Goal: Complete application form: Complete application form

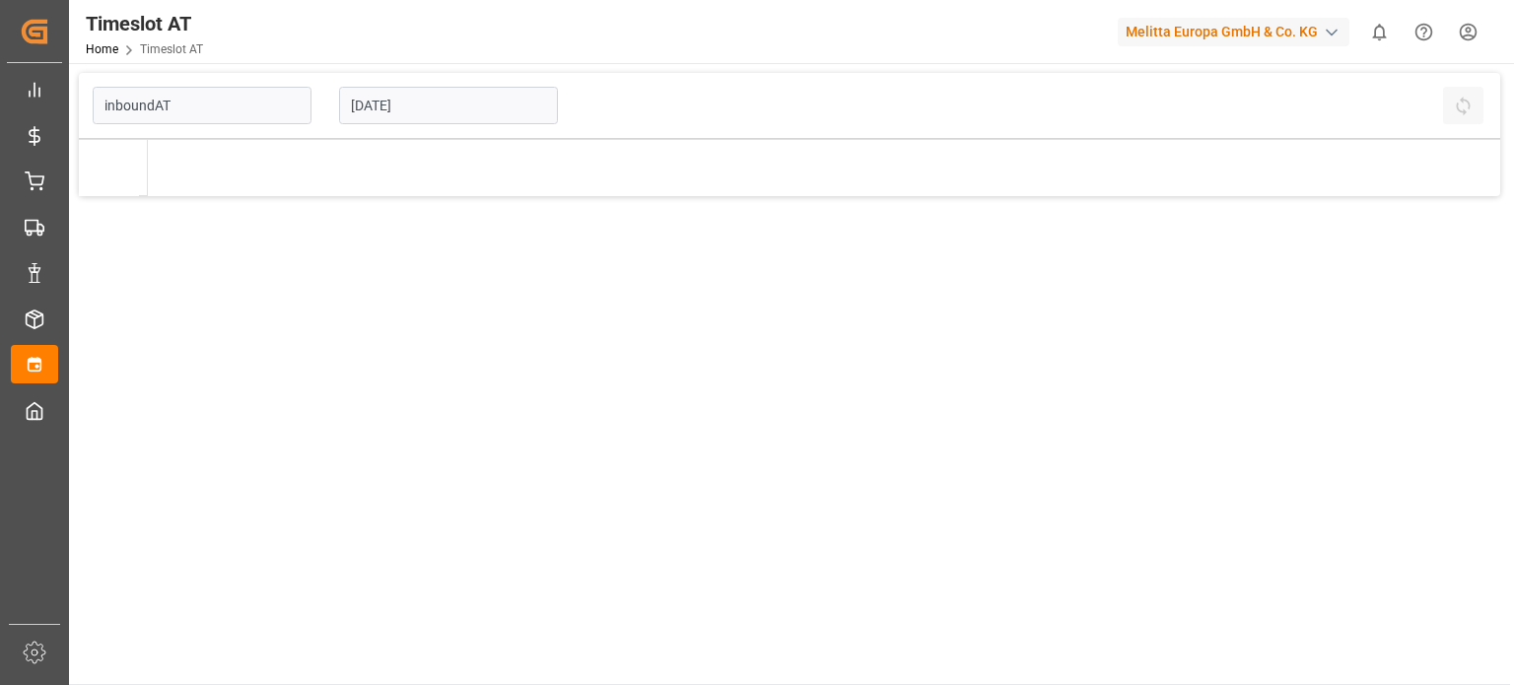
type input "Inbound AT"
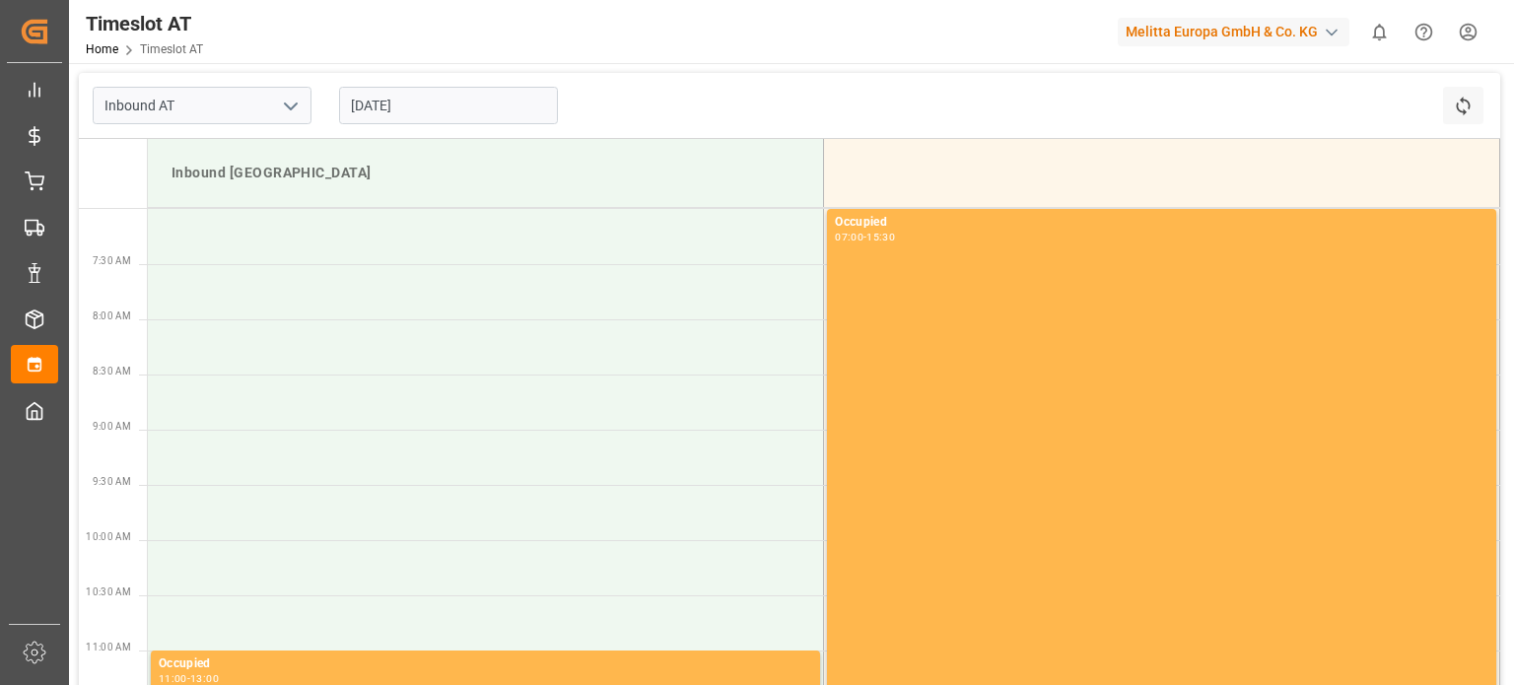
click at [418, 99] on input "[DATE]" at bounding box center [448, 105] width 219 height 37
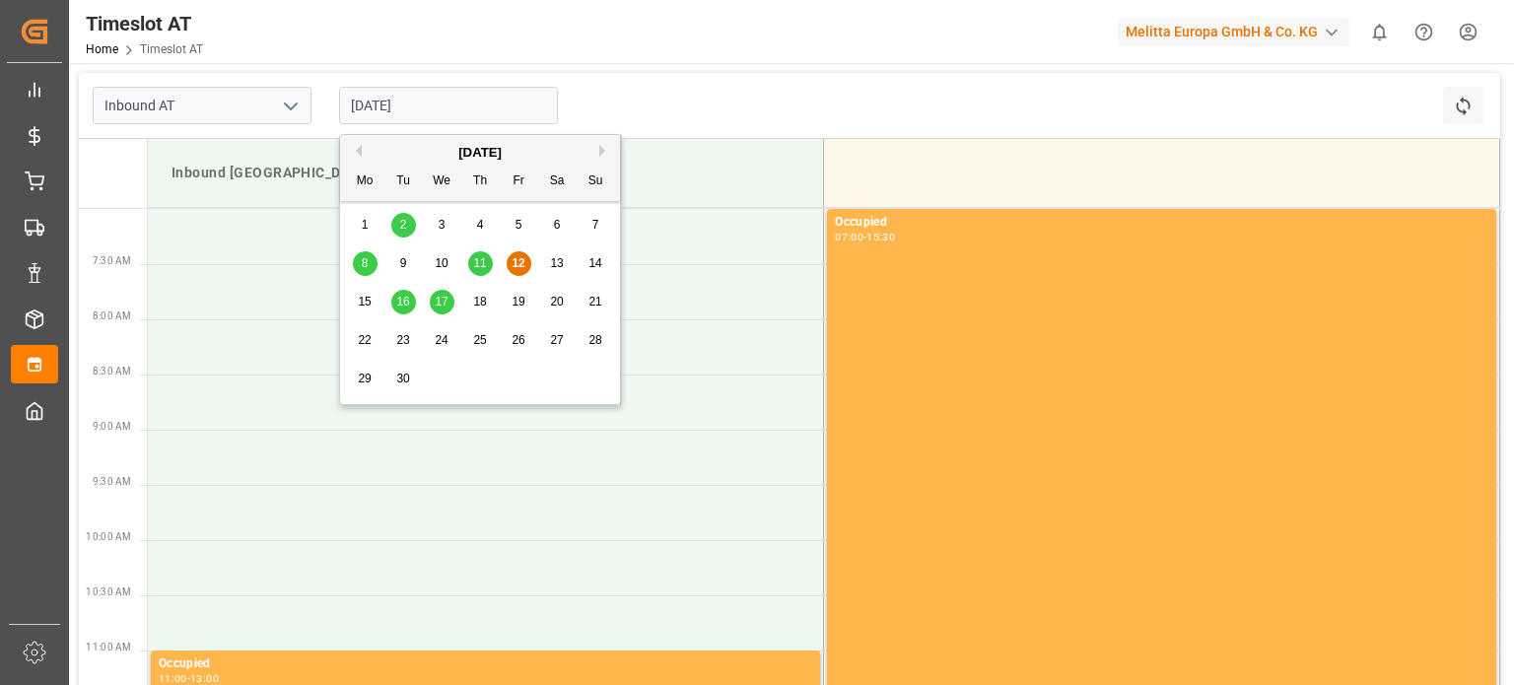
click at [394, 297] on div "16" at bounding box center [403, 303] width 25 height 24
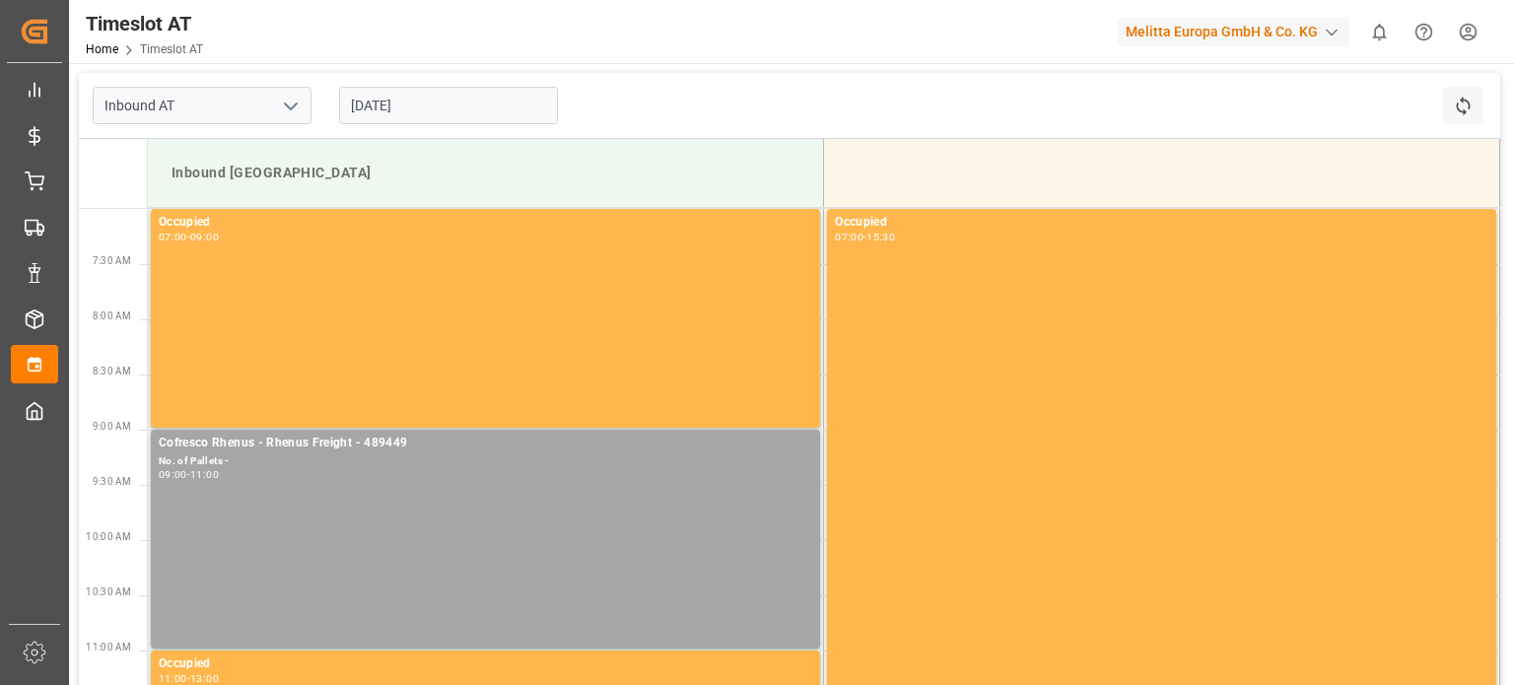
click at [437, 96] on input "[DATE]" at bounding box center [448, 105] width 219 height 37
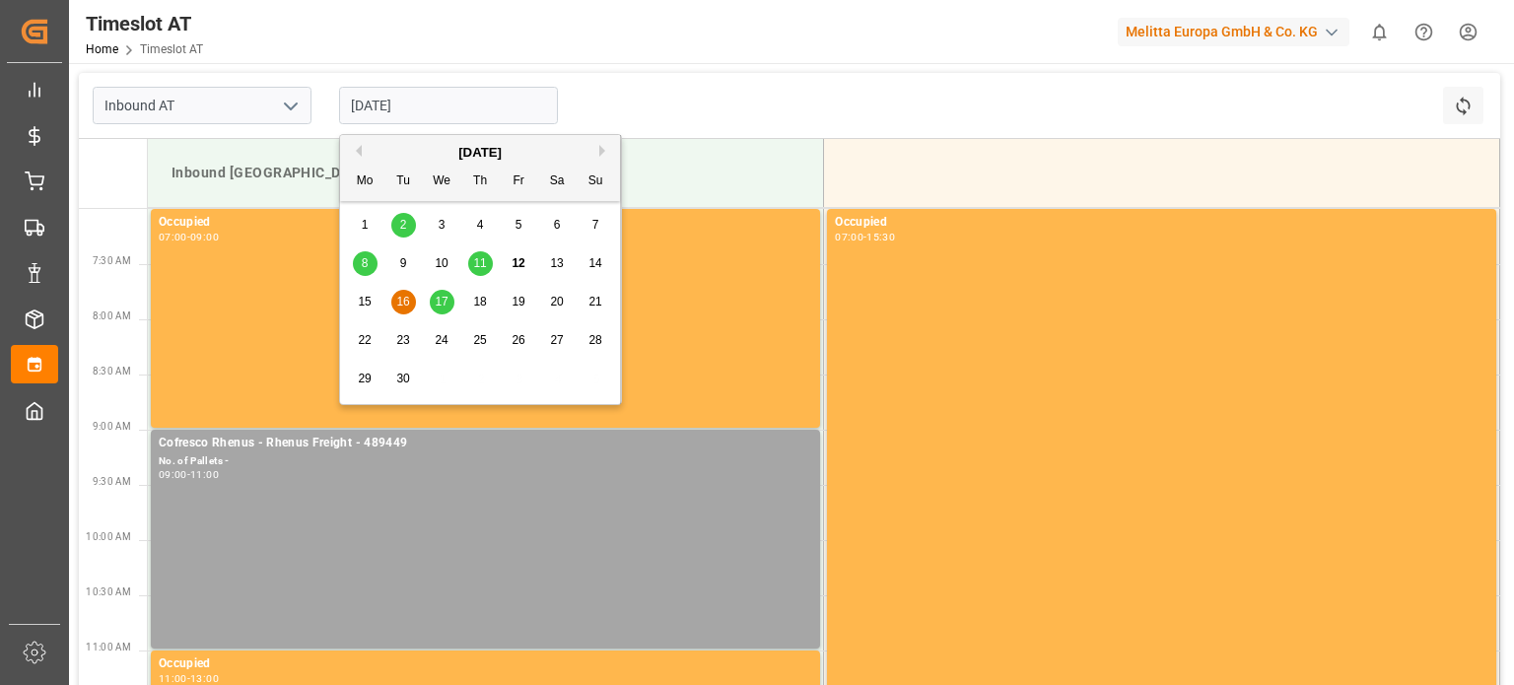
click at [435, 304] on span "17" at bounding box center [441, 302] width 13 height 14
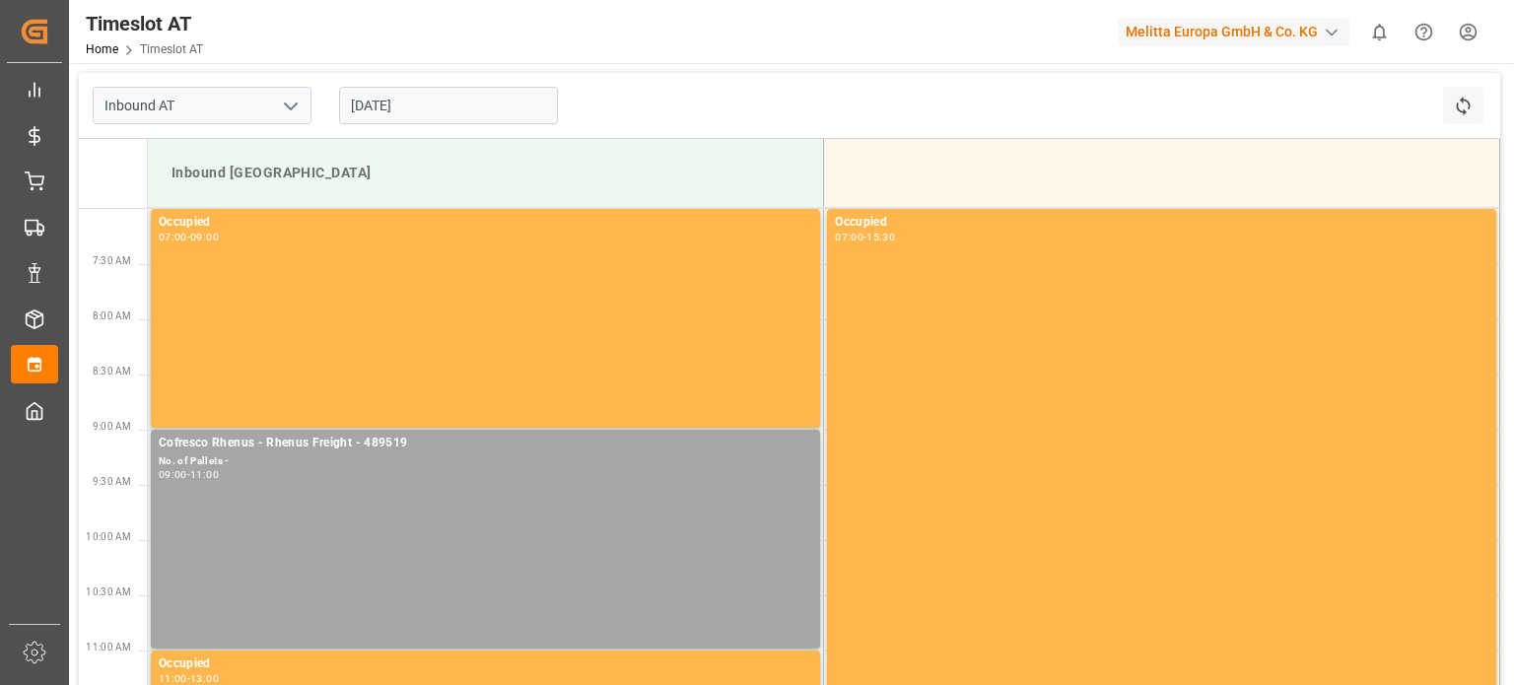
click at [394, 107] on input "[DATE]" at bounding box center [448, 105] width 219 height 37
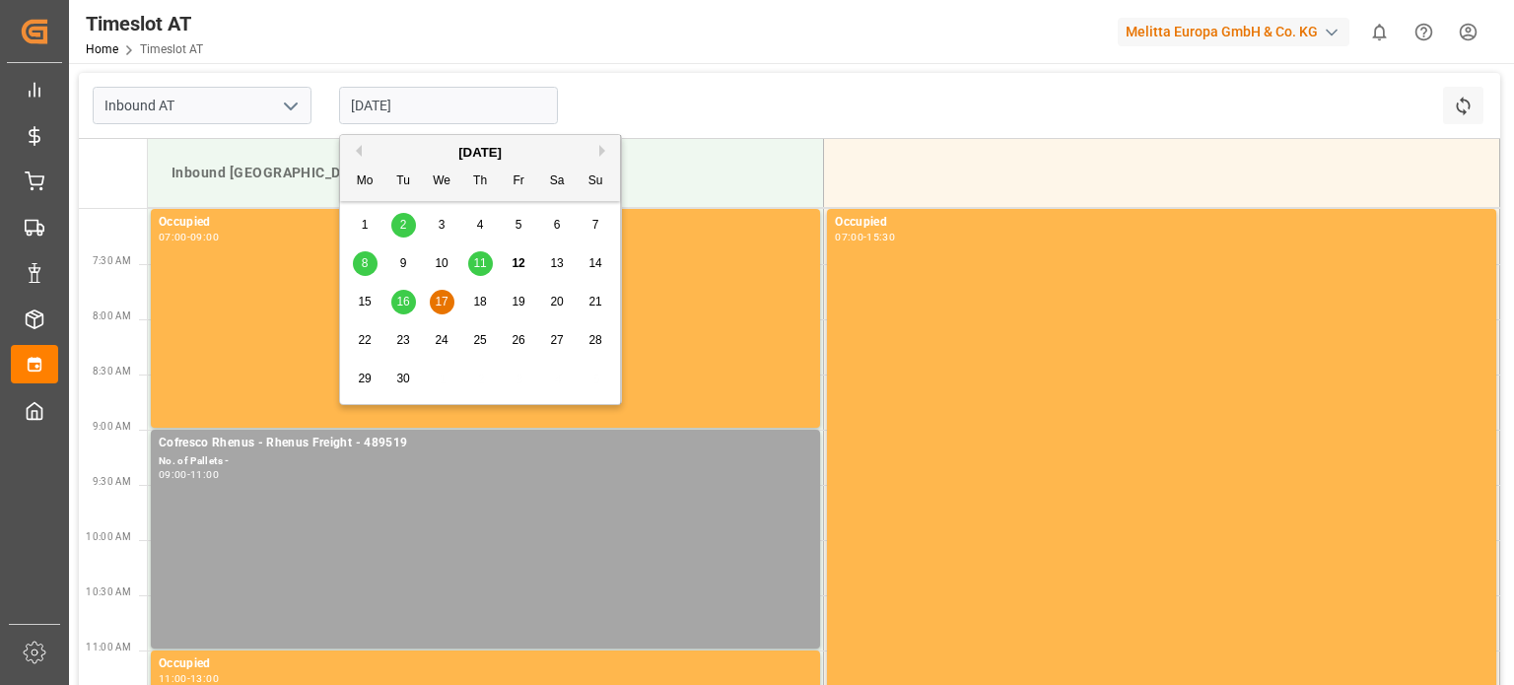
click at [406, 308] on span "16" at bounding box center [402, 302] width 13 height 14
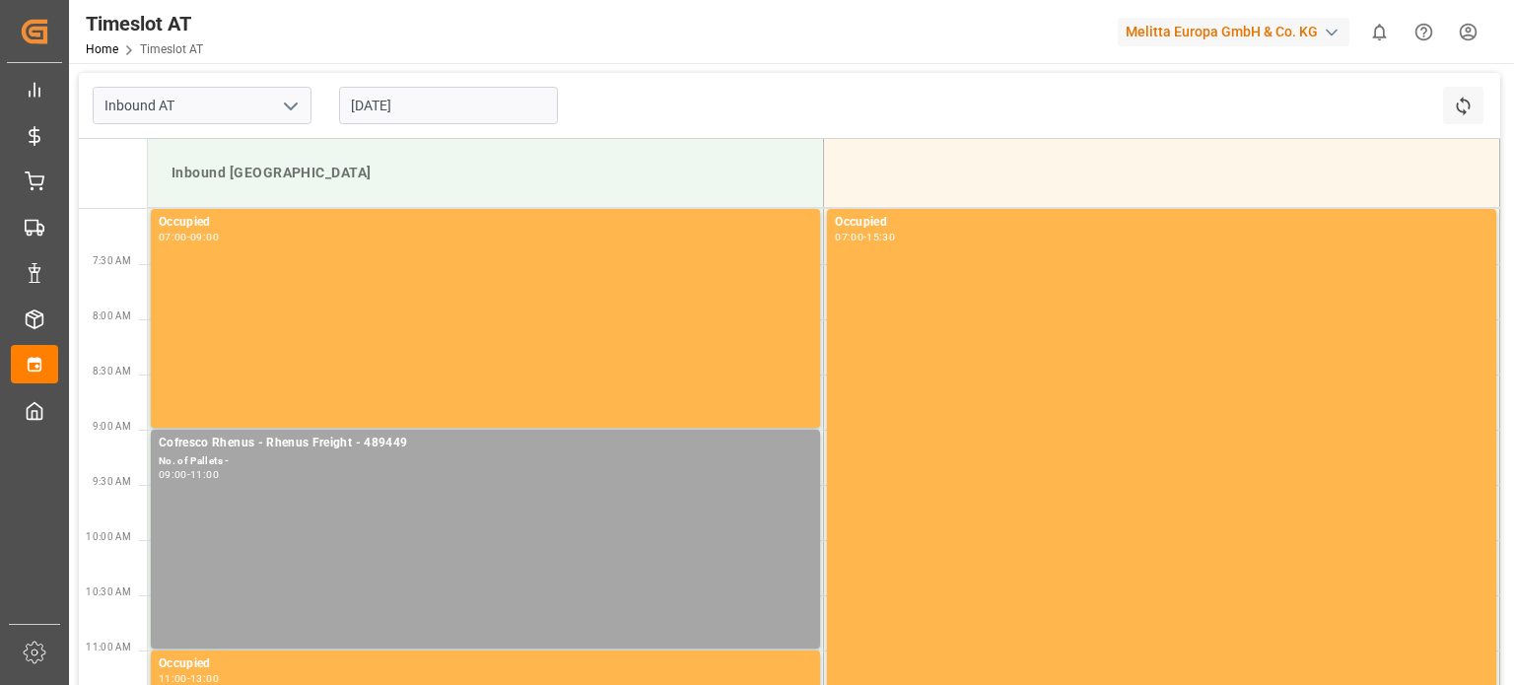
click at [509, 83] on div "[DATE]" at bounding box center [448, 105] width 246 height 65
click at [500, 113] on input "[DATE]" at bounding box center [448, 105] width 219 height 37
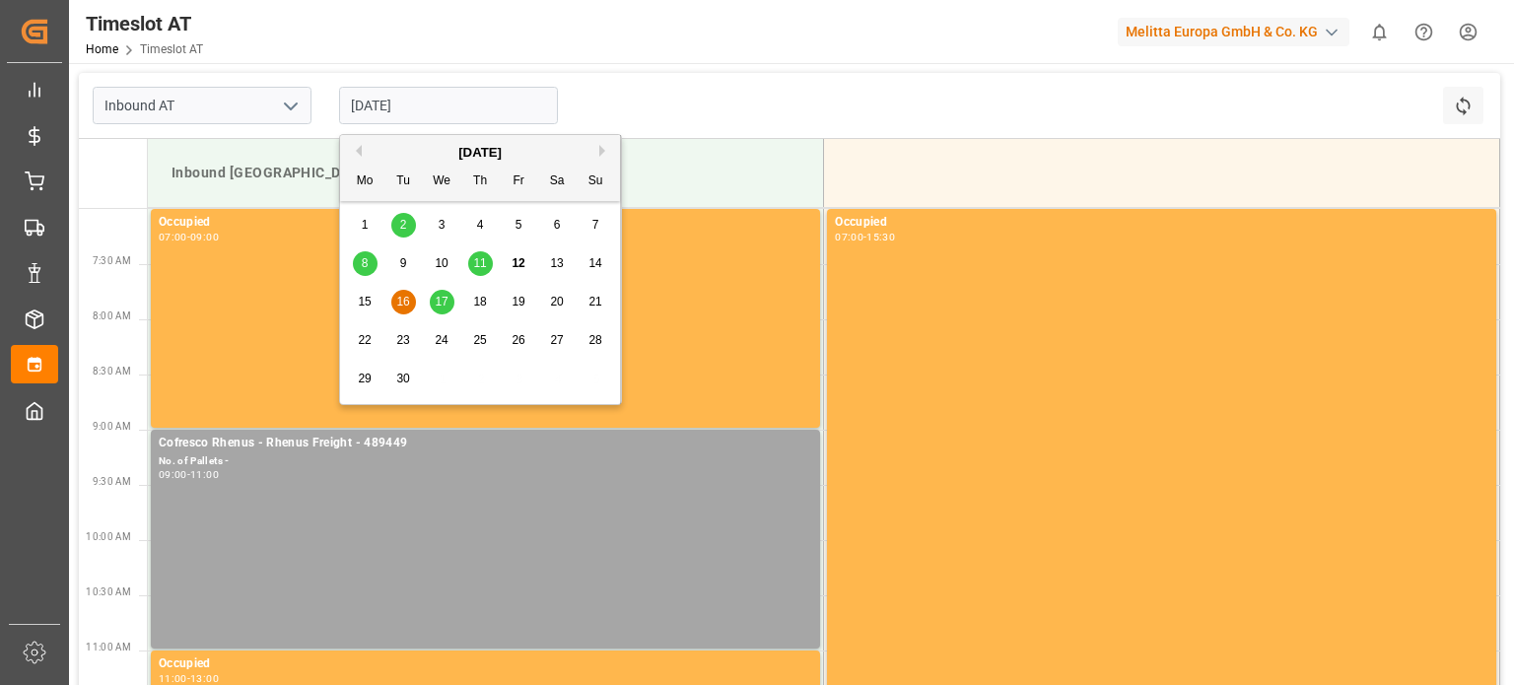
click at [446, 279] on div "8 9 10 11 12 13 14" at bounding box center [480, 263] width 269 height 38
click at [441, 297] on span "17" at bounding box center [441, 302] width 13 height 14
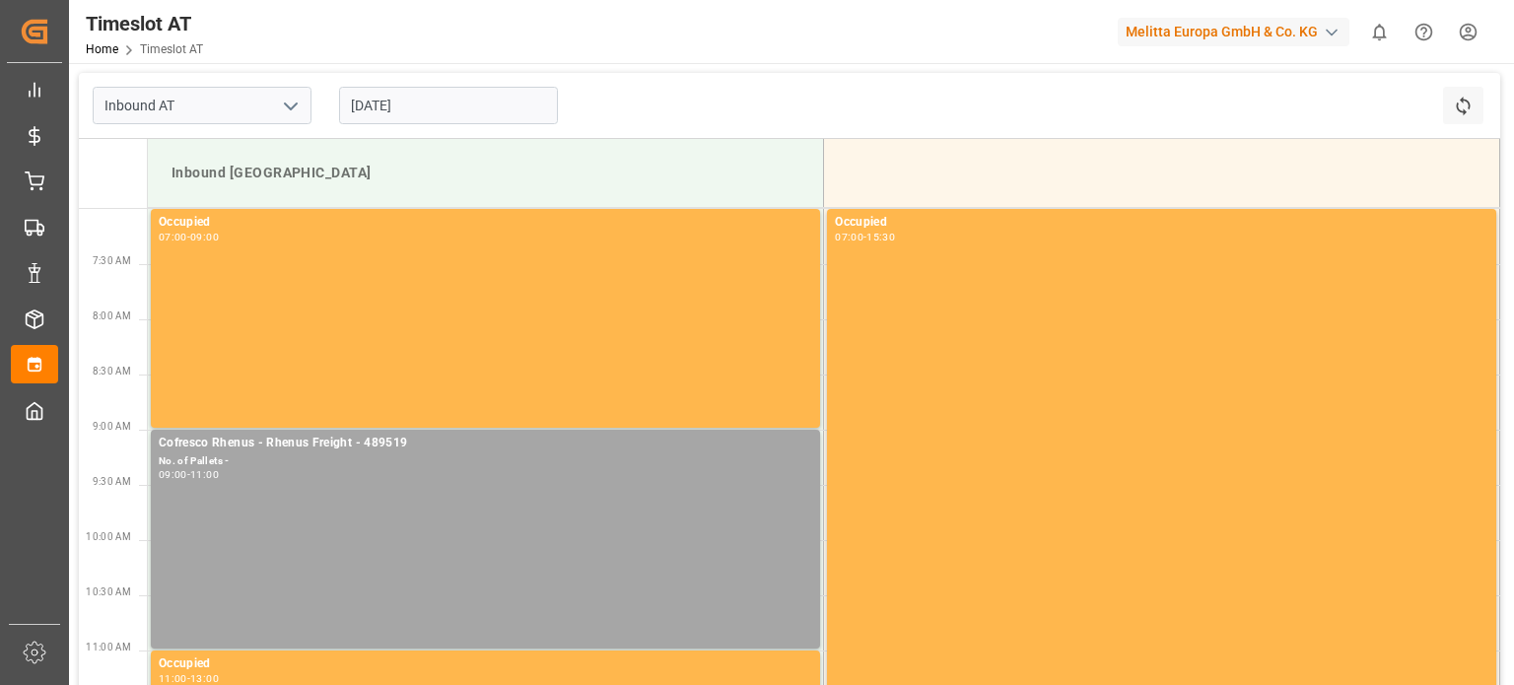
click at [486, 106] on input "[DATE]" at bounding box center [448, 105] width 219 height 37
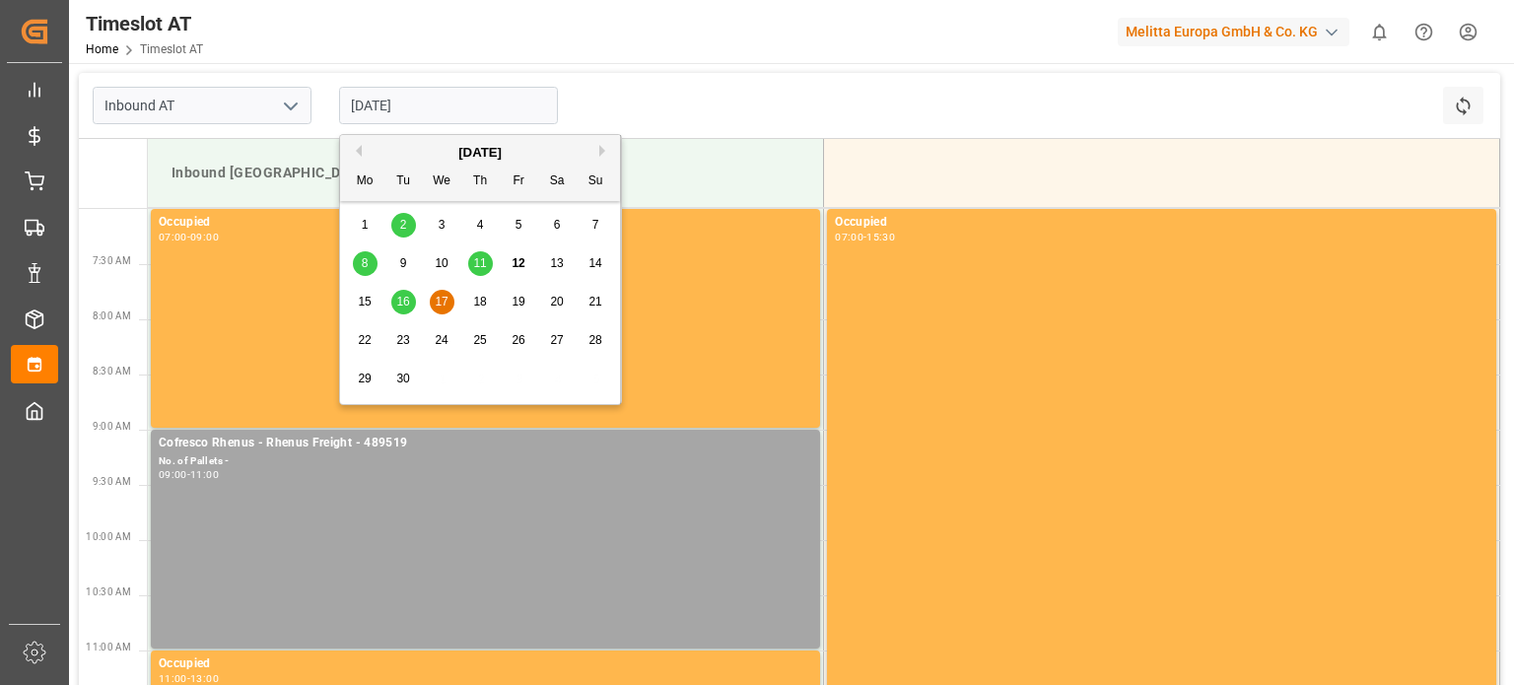
click at [479, 293] on div "18" at bounding box center [480, 303] width 25 height 24
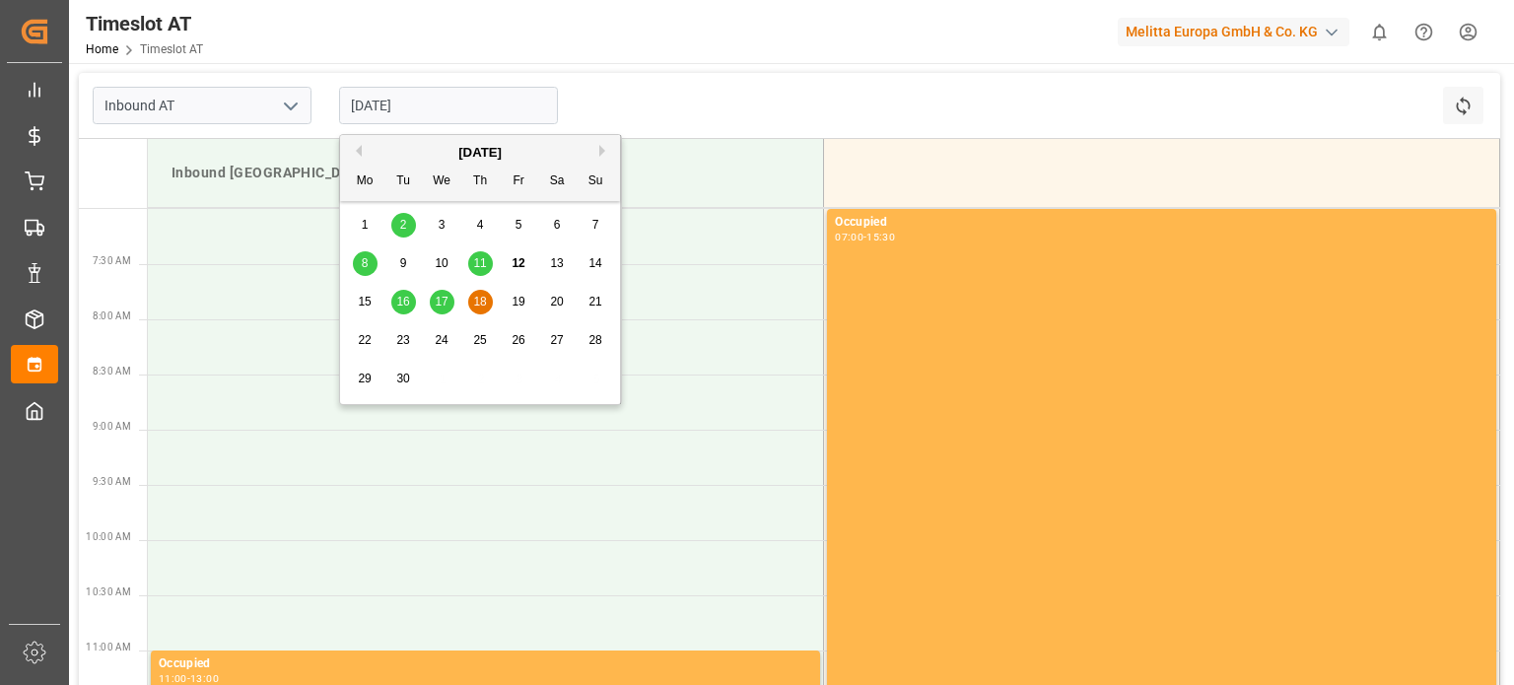
click at [408, 102] on input "[DATE]" at bounding box center [448, 105] width 219 height 37
click at [426, 288] on div "15 16 17 18 19 20 21" at bounding box center [480, 302] width 269 height 38
click at [438, 301] on span "17" at bounding box center [441, 302] width 13 height 14
type input "[DATE]"
